Goal: Task Accomplishment & Management: Manage account settings

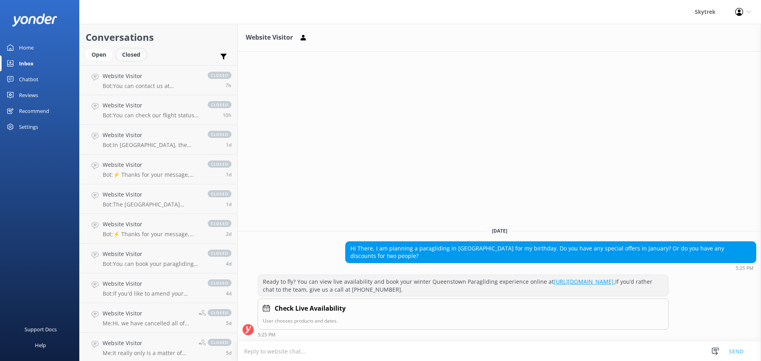
click at [129, 57] on div "Closed" at bounding box center [131, 55] width 30 height 12
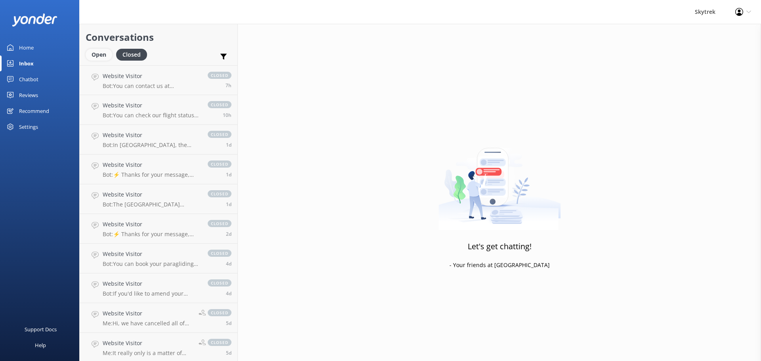
click at [96, 52] on div "Open" at bounding box center [99, 55] width 27 height 12
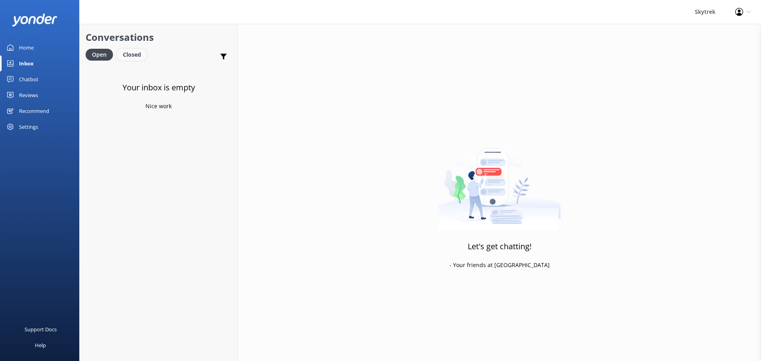
click at [136, 56] on div "Closed" at bounding box center [132, 55] width 30 height 12
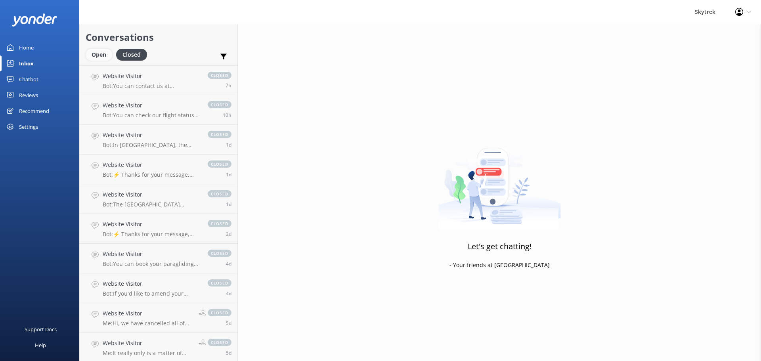
click at [101, 55] on div "Open" at bounding box center [99, 55] width 27 height 12
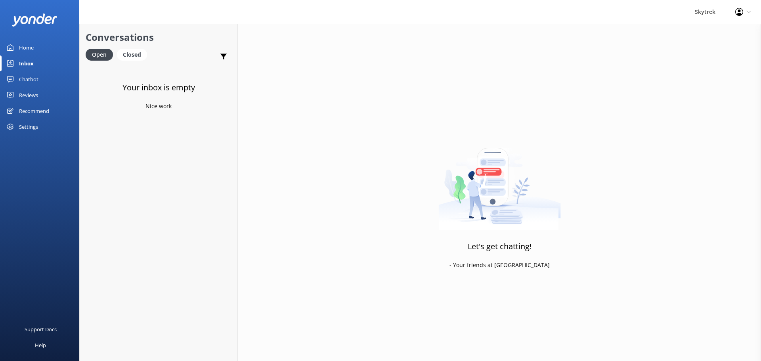
click at [43, 46] on link "Home" at bounding box center [39, 48] width 79 height 16
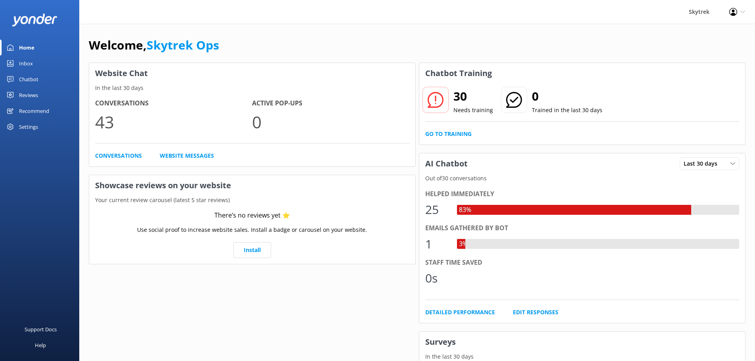
click at [111, 151] on div "Conversations 43 Active Pop-ups 0 Conversations Website Messages" at bounding box center [252, 129] width 326 height 74
click at [114, 156] on link "Conversations" at bounding box center [118, 155] width 47 height 9
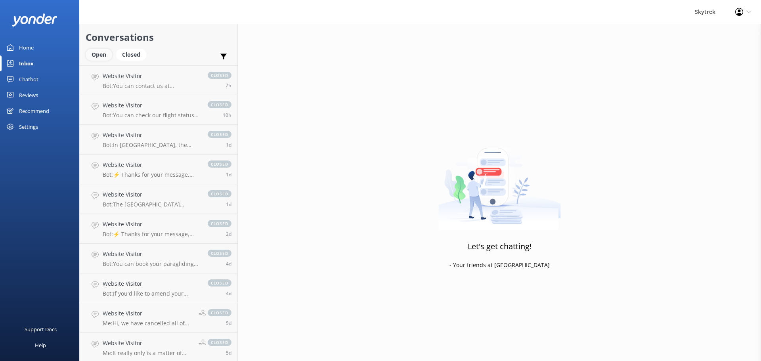
click at [107, 55] on div "Open" at bounding box center [99, 55] width 27 height 12
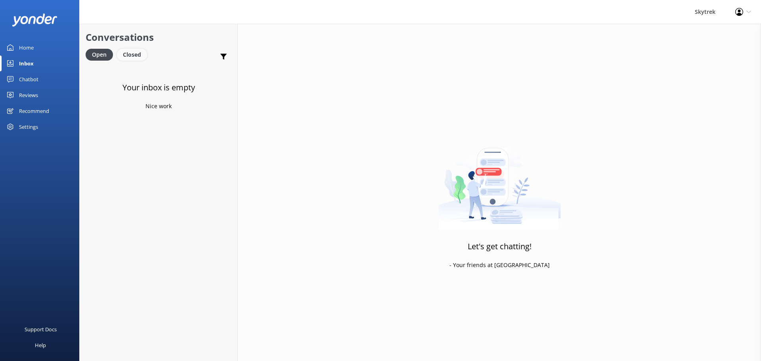
click at [130, 56] on div "Closed" at bounding box center [132, 55] width 30 height 12
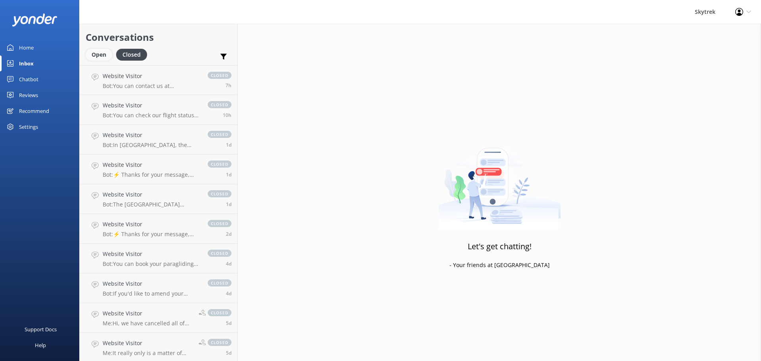
click at [104, 52] on div "Open" at bounding box center [99, 55] width 27 height 12
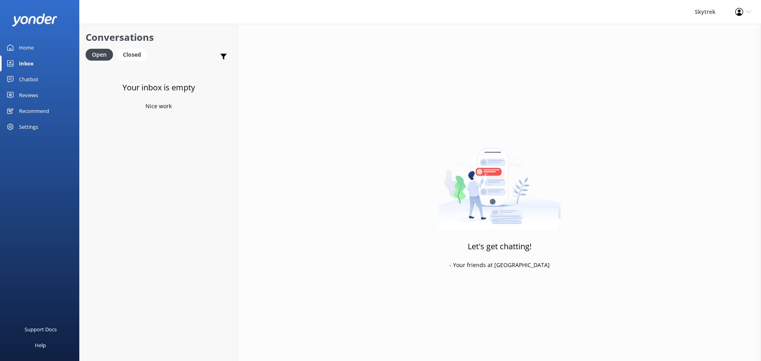
click at [35, 51] on link "Home" at bounding box center [39, 48] width 79 height 16
